Goal: Communication & Community: Answer question/provide support

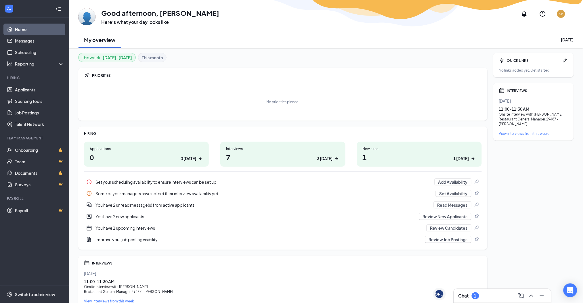
click at [480, 293] on div "Chat 1" at bounding box center [469, 296] width 21 height 7
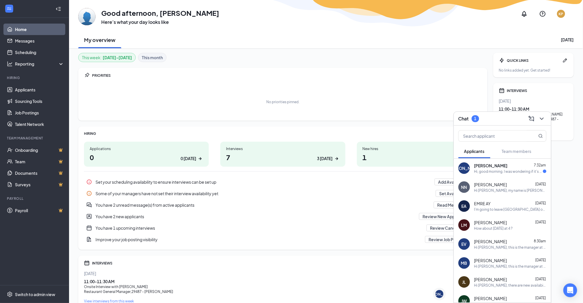
drag, startPoint x: 517, startPoint y: 170, endPoint x: 557, endPoint y: 182, distance: 41.9
click at [517, 170] on div "Hi, good morning. I was wondering if it's ok around that time ?" at bounding box center [509, 171] width 69 height 5
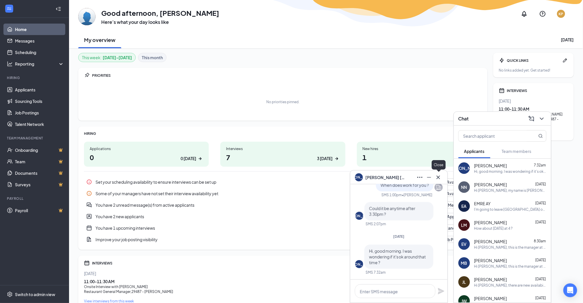
click at [441, 177] on icon "Cross" at bounding box center [438, 177] width 7 height 7
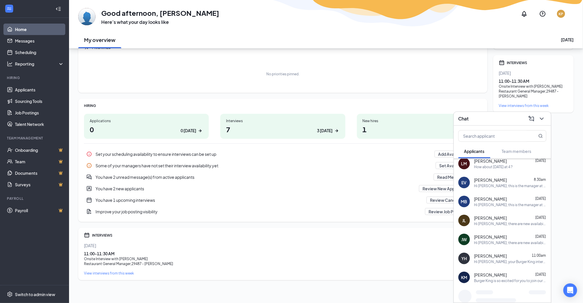
scroll to position [74, 0]
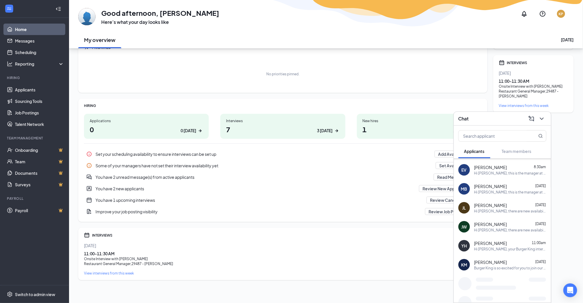
click at [506, 248] on div "Hi [PERSON_NAME], your Burger King interview for the RGM position is coming up …" at bounding box center [511, 249] width 72 height 5
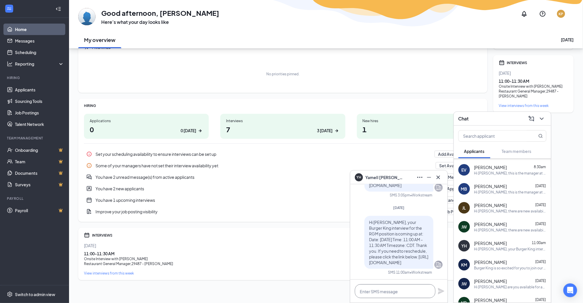
drag, startPoint x: 406, startPoint y: 289, endPoint x: 409, endPoint y: 287, distance: 4.1
click at [408, 288] on textarea at bounding box center [395, 292] width 81 height 14
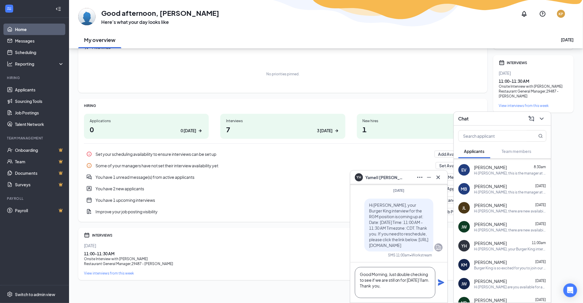
scroll to position [6, 0]
type textarea "Good Morning, Just double checking to see if we are still on for [DATE] 11am. T…"
click at [442, 280] on icon "Plane" at bounding box center [441, 282] width 7 height 7
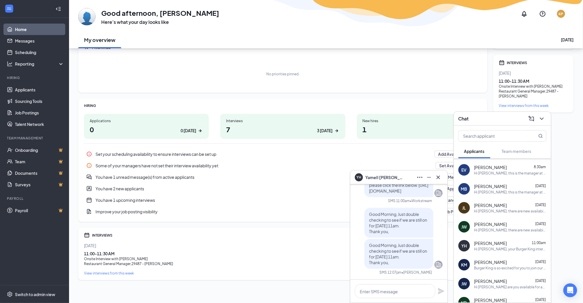
drag, startPoint x: 546, startPoint y: 120, endPoint x: 488, endPoint y: 132, distance: 59.3
click at [546, 119] on button at bounding box center [542, 118] width 9 height 9
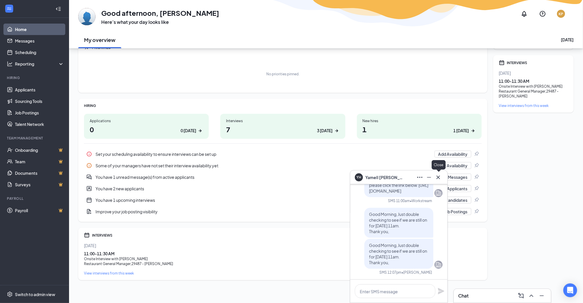
click at [440, 179] on icon "Cross" at bounding box center [438, 177] width 7 height 7
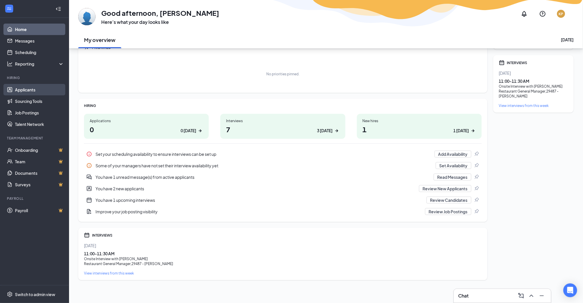
click at [39, 88] on link "Applicants" at bounding box center [39, 90] width 49 height 12
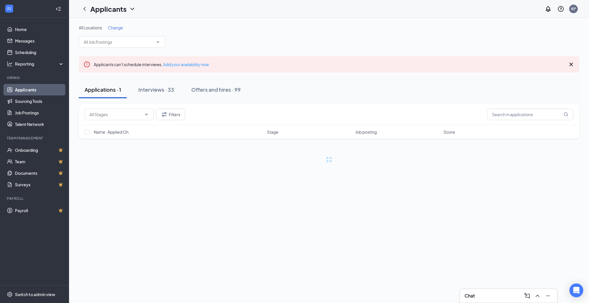
click at [120, 26] on span "Change" at bounding box center [115, 27] width 15 height 5
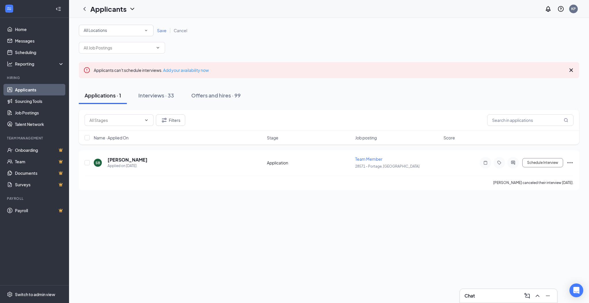
click at [144, 29] on icon "SmallChevronDown" at bounding box center [146, 30] width 5 height 5
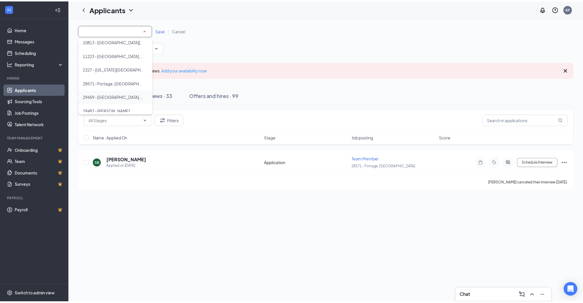
scroll to position [24, 0]
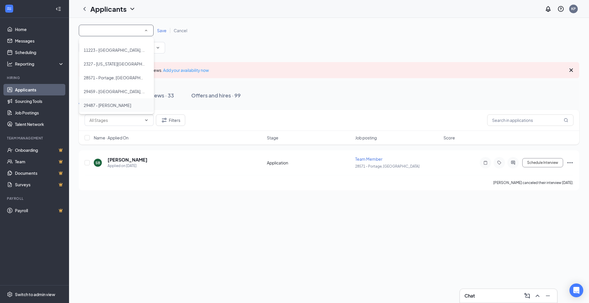
click at [135, 104] on div "29487 - [PERSON_NAME]" at bounding box center [117, 105] width 66 height 7
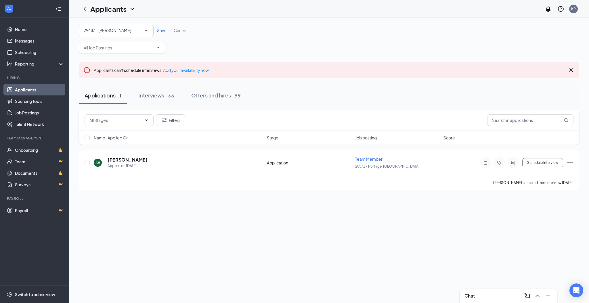
click at [165, 26] on div "All Locations 29487 - DeForest Save Cancel" at bounding box center [329, 31] width 501 height 12
click at [163, 29] on span "Save" at bounding box center [161, 30] width 9 height 5
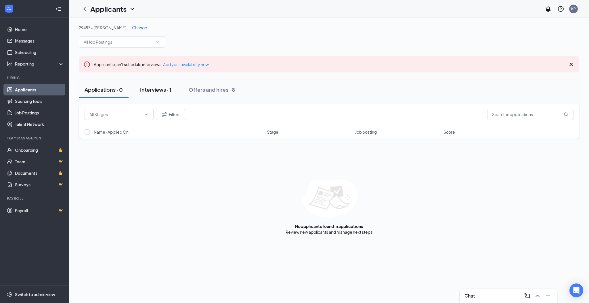
click at [160, 87] on div "Interviews · 1" at bounding box center [155, 89] width 31 height 7
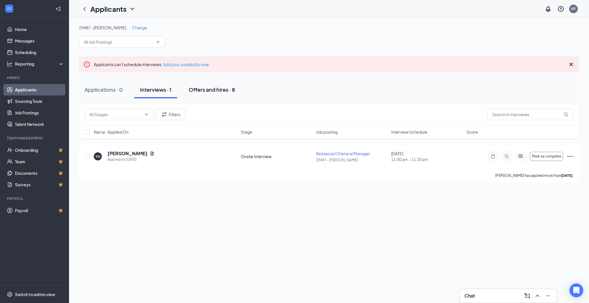
click at [210, 94] on button "Offers and hires · 8" at bounding box center [212, 89] width 58 height 17
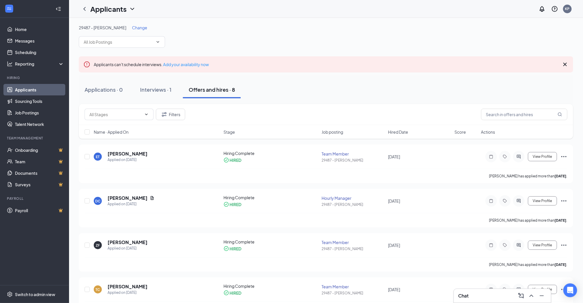
click at [132, 26] on span "Change" at bounding box center [139, 27] width 15 height 5
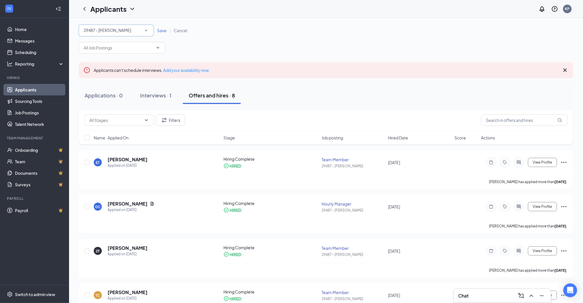
click at [126, 31] on div "29487 - [PERSON_NAME]" at bounding box center [116, 30] width 65 height 7
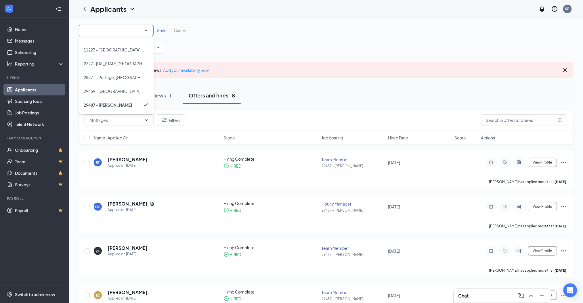
scroll to position [24, 0]
click at [118, 80] on span "28571 - Portage, [GEOGRAPHIC_DATA]" at bounding box center [121, 77] width 74 height 5
click at [166, 30] on span "Save" at bounding box center [161, 30] width 9 height 5
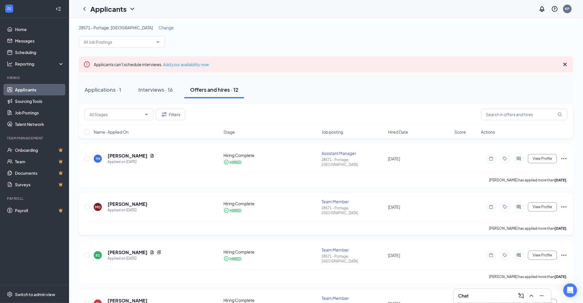
drag, startPoint x: 362, startPoint y: 90, endPoint x: 396, endPoint y: 193, distance: 109.3
click at [363, 90] on div "Applications · 1 Interviews · 16 Offers and hires · 12" at bounding box center [326, 89] width 495 height 17
click at [495, 301] on div "Chat 1" at bounding box center [502, 296] width 97 height 14
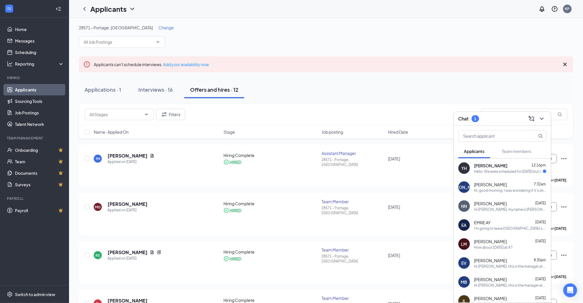
click at [511, 173] on div "Hello. We were scheduled for [DATE] but I can do [DATE] if that works better" at bounding box center [509, 171] width 69 height 5
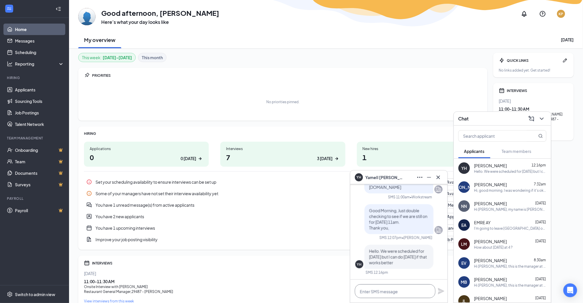
click at [400, 294] on textarea at bounding box center [395, 292] width 81 height 14
click at [391, 294] on textarea "I apologize," at bounding box center [395, 292] width 81 height 14
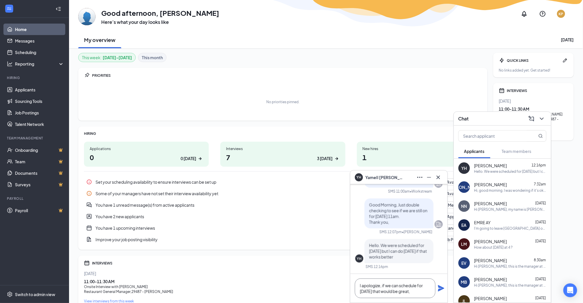
click at [421, 291] on textarea "I apologize, if we can schedule for [DATE] that would be great," at bounding box center [395, 289] width 81 height 20
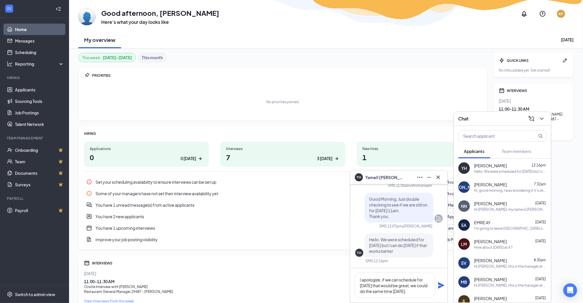
click at [438, 285] on div "I apologize, if we can schedule for [DATE] that would be great, we could do the…" at bounding box center [399, 286] width 97 height 35
type textarea "I apologize, if we can schedule for [DATE] that would be great, we could do the…"
click at [442, 285] on icon "Plane" at bounding box center [441, 286] width 6 height 6
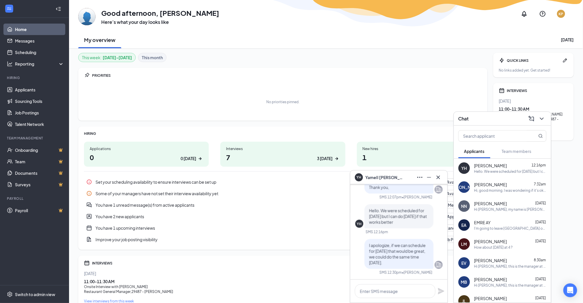
scroll to position [0, 0]
click at [25, 86] on link "Applicants" at bounding box center [39, 90] width 49 height 12
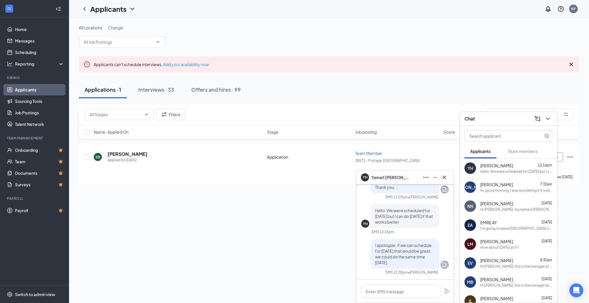
click at [114, 30] on div "Change" at bounding box center [115, 28] width 15 height 6
click at [165, 90] on div "Interviews · 33" at bounding box center [156, 89] width 36 height 7
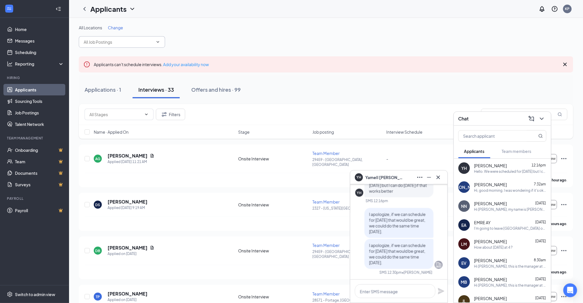
click at [125, 39] on input "text" at bounding box center [119, 42] width 70 height 6
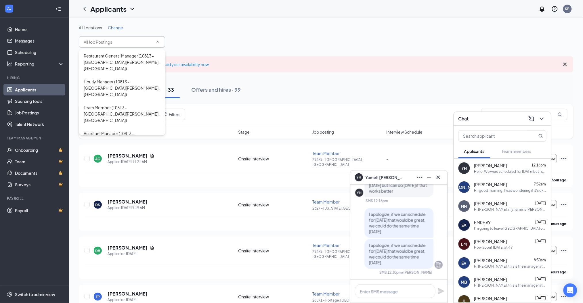
click at [121, 27] on span "Change" at bounding box center [115, 27] width 15 height 5
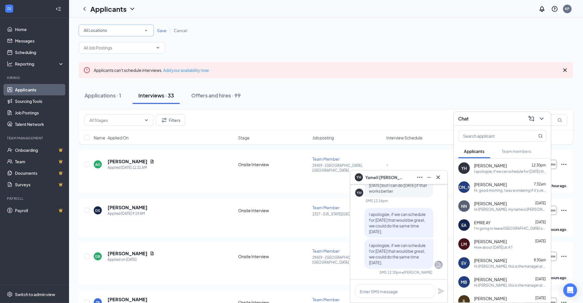
click at [128, 27] on div "All Locations" at bounding box center [116, 30] width 65 height 7
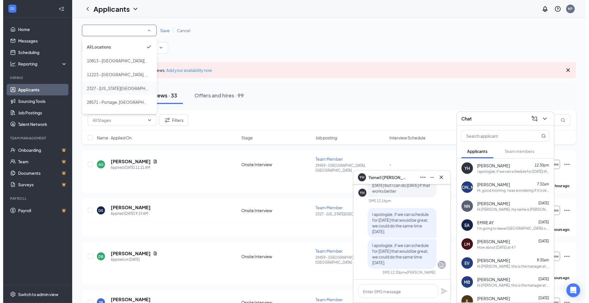
scroll to position [24, 0]
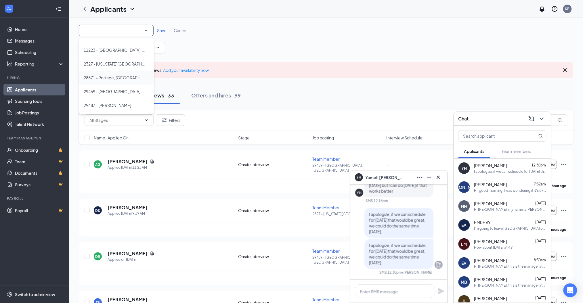
click at [127, 74] on div "28571 - Portage, [GEOGRAPHIC_DATA]" at bounding box center [117, 77] width 66 height 7
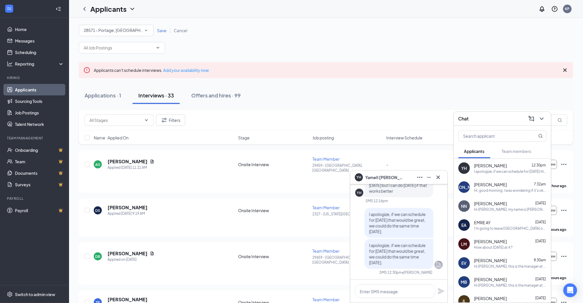
click at [162, 31] on span "Save" at bounding box center [161, 30] width 9 height 5
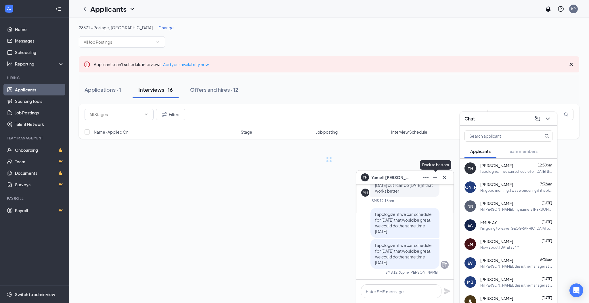
click at [435, 178] on div at bounding box center [436, 177] width 28 height 9
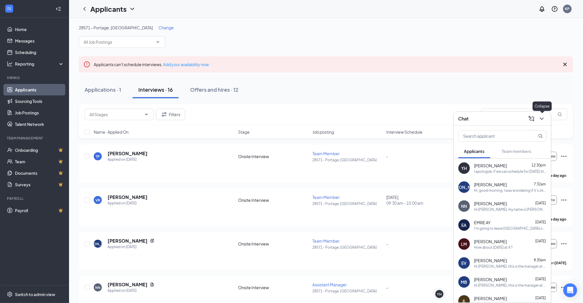
click at [544, 117] on icon "ChevronDown" at bounding box center [542, 118] width 7 height 7
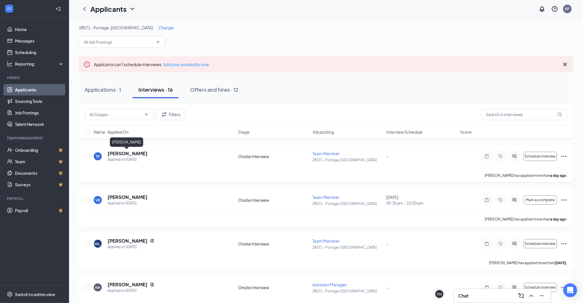
click at [132, 154] on h5 "[PERSON_NAME]" at bounding box center [128, 154] width 40 height 6
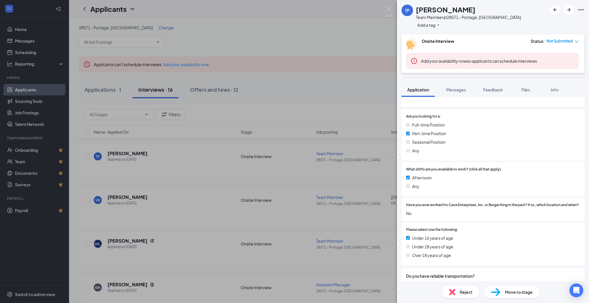
scroll to position [115, 0]
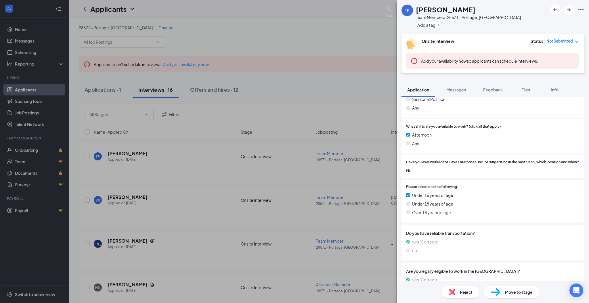
click at [336, 103] on div "TP [PERSON_NAME] Team Member at 28571 - Portage, [GEOGRAPHIC_DATA] Add a tag On…" at bounding box center [294, 151] width 589 height 303
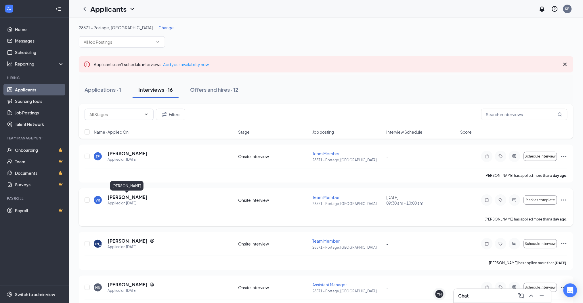
click at [134, 195] on h5 "[PERSON_NAME]" at bounding box center [128, 197] width 40 height 6
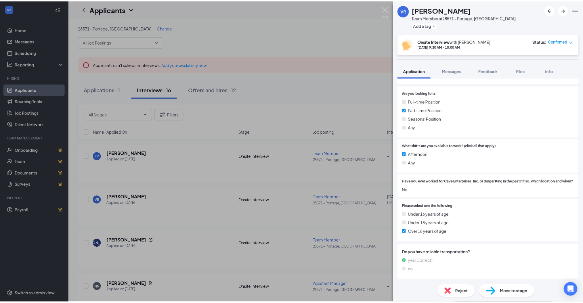
scroll to position [120, 0]
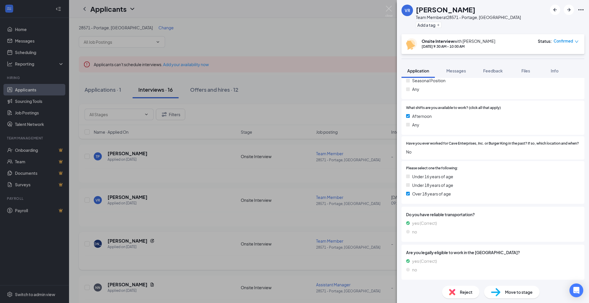
drag, startPoint x: 332, startPoint y: 97, endPoint x: 159, endPoint y: 241, distance: 224.6
click at [332, 100] on div "VR [PERSON_NAME] Team Member at 28571 - Portage, [GEOGRAPHIC_DATA] Add a tag On…" at bounding box center [294, 151] width 589 height 303
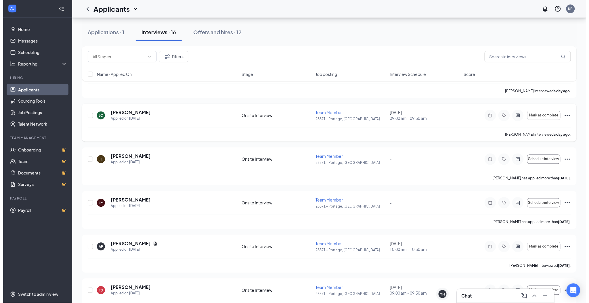
scroll to position [307, 0]
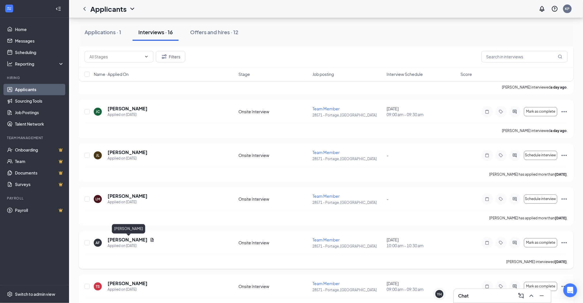
drag, startPoint x: 145, startPoint y: 242, endPoint x: 148, endPoint y: 243, distance: 3.1
click at [146, 242] on h5 "[PERSON_NAME]" at bounding box center [128, 240] width 40 height 6
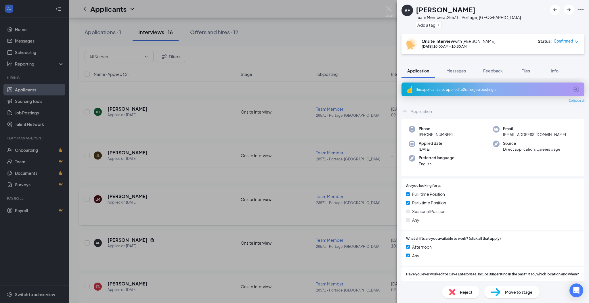
drag, startPoint x: 362, startPoint y: 52, endPoint x: 266, endPoint y: 208, distance: 183.2
click at [363, 54] on div "AF [PERSON_NAME] Team Member at 28571 - Portage, [GEOGRAPHIC_DATA] Add a tag On…" at bounding box center [294, 151] width 589 height 303
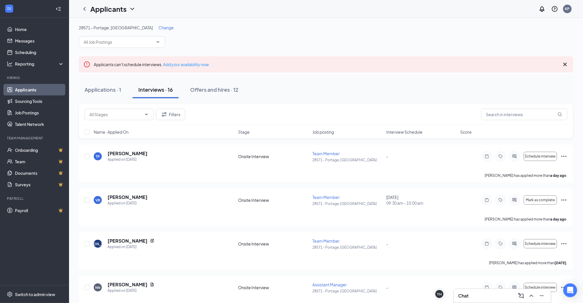
click at [151, 46] on span at bounding box center [122, 42] width 86 height 12
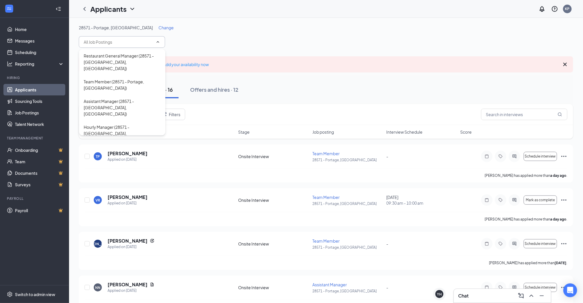
click at [159, 27] on span "Change" at bounding box center [166, 27] width 15 height 5
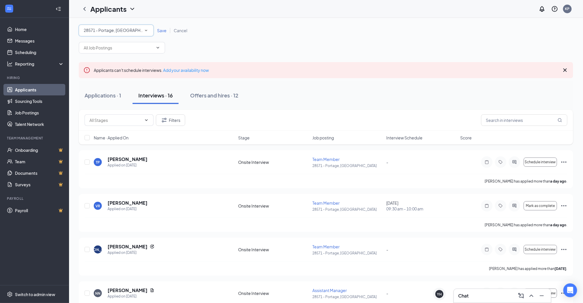
click at [130, 30] on div "28571 - Portage, [GEOGRAPHIC_DATA]" at bounding box center [116, 30] width 65 height 7
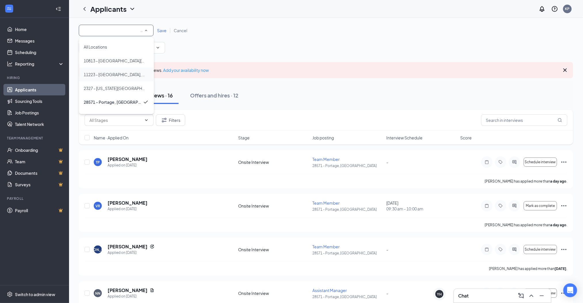
click at [126, 75] on div "11223 - [GEOGRAPHIC_DATA], [GEOGRAPHIC_DATA]" at bounding box center [117, 74] width 66 height 7
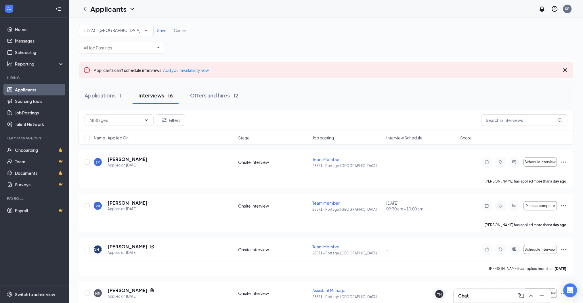
click at [163, 31] on span "Save" at bounding box center [161, 30] width 9 height 5
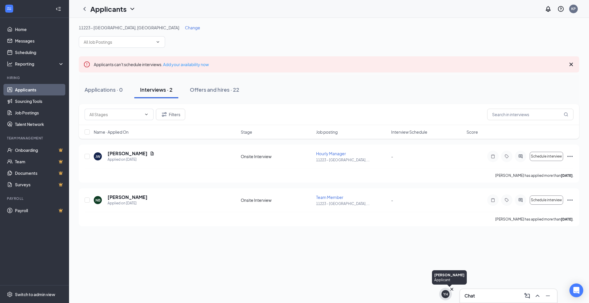
click at [444, 298] on div "YH" at bounding box center [446, 294] width 8 height 8
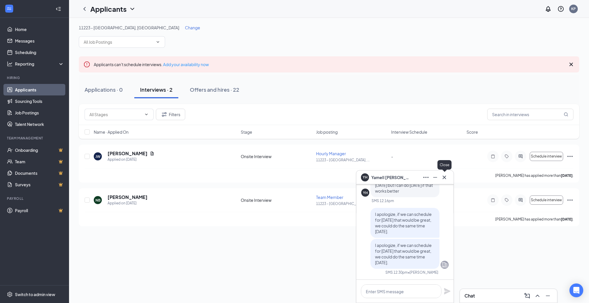
click at [445, 177] on icon "Cross" at bounding box center [444, 177] width 7 height 7
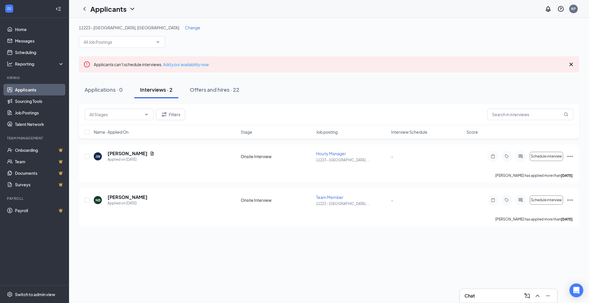
click at [495, 292] on div "Chat" at bounding box center [509, 296] width 88 height 9
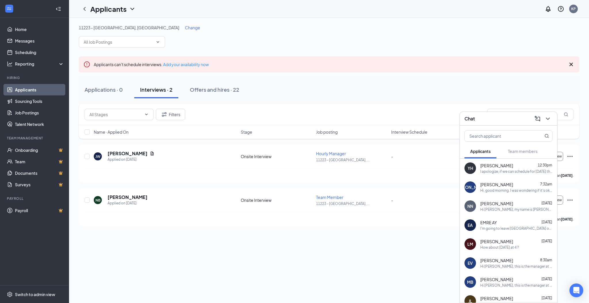
click at [504, 246] on div "How about [DATE] at 4 ?" at bounding box center [500, 247] width 39 height 5
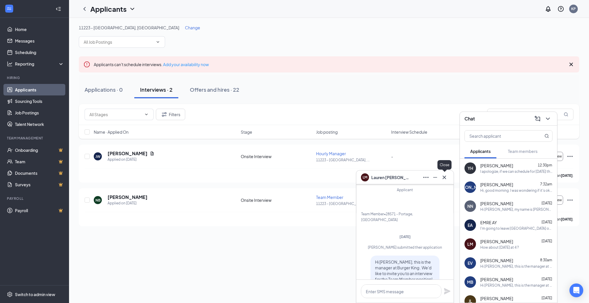
click at [448, 178] on icon "Cross" at bounding box center [444, 177] width 7 height 7
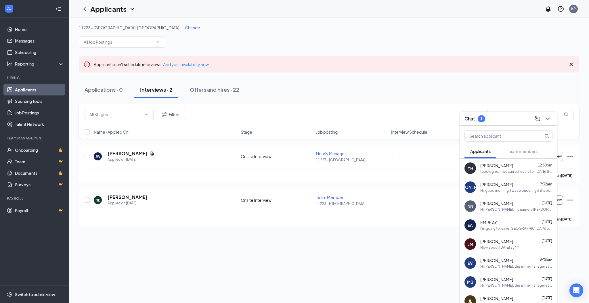
click at [439, 288] on div "11223 - [GEOGRAPHIC_DATA], [GEOGRAPHIC_DATA] Change Applicants can't schedule i…" at bounding box center [329, 161] width 520 height 286
click at [510, 171] on div "Ok, that's fine" at bounding box center [517, 171] width 72 height 5
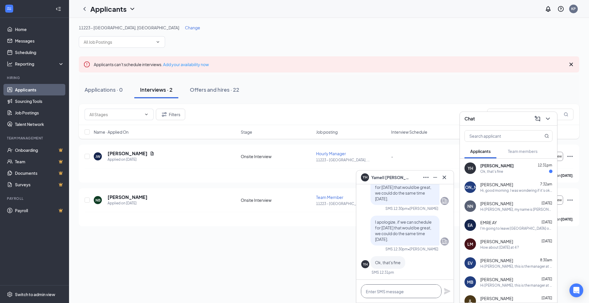
click at [424, 292] on textarea at bounding box center [401, 292] width 81 height 14
click at [401, 292] on textarea "I apologize," at bounding box center [401, 292] width 81 height 14
type textarea "I"
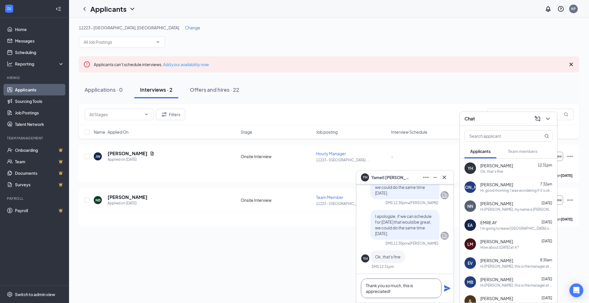
type textarea "Thank you so much, this is appreciated!"
click at [445, 289] on icon "Plane" at bounding box center [447, 288] width 7 height 7
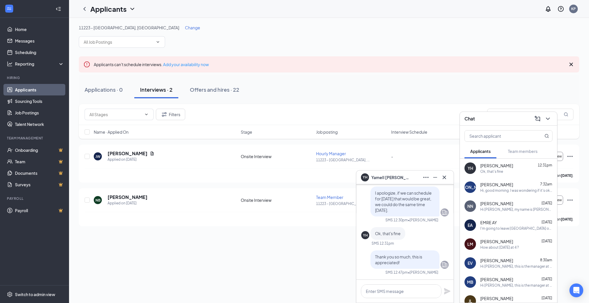
scroll to position [0, 0]
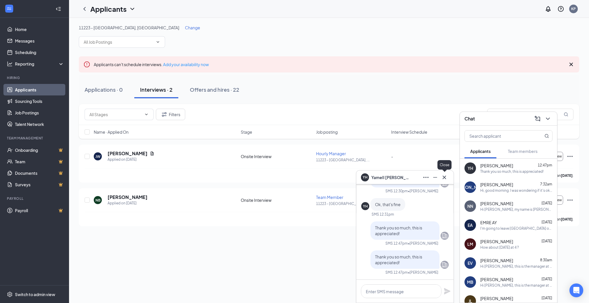
click at [440, 179] on button at bounding box center [444, 177] width 9 height 9
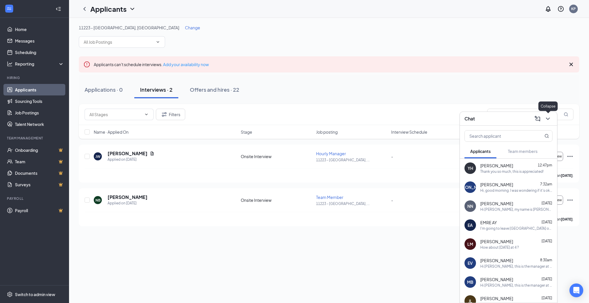
click at [549, 122] on button at bounding box center [548, 118] width 9 height 9
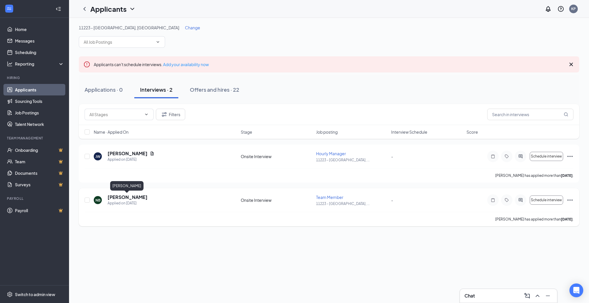
click at [121, 200] on h5 "[PERSON_NAME]" at bounding box center [128, 197] width 40 height 6
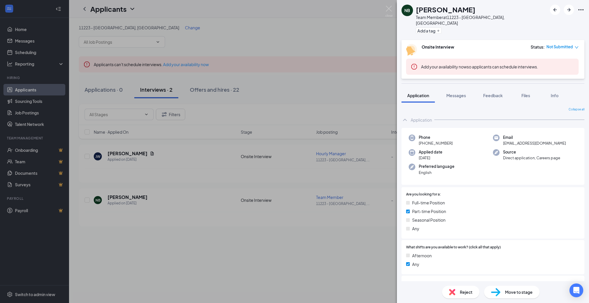
drag, startPoint x: 364, startPoint y: 94, endPoint x: 368, endPoint y: 93, distance: 4.0
click at [368, 93] on div "NB [PERSON_NAME] Team Member at [STREET_ADDRESS] Add a tag Onsite Interview Sta…" at bounding box center [294, 151] width 589 height 303
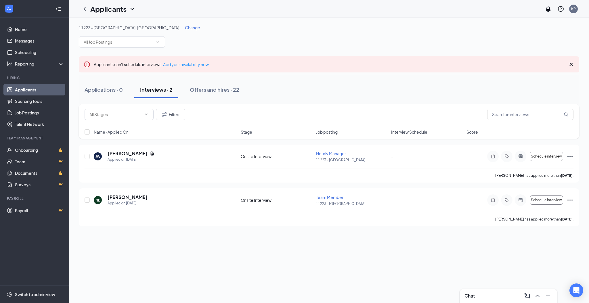
click at [378, 234] on div "11223 - [GEOGRAPHIC_DATA], [GEOGRAPHIC_DATA] Change Applicants can't schedule i…" at bounding box center [329, 161] width 520 height 286
